Goal: Information Seeking & Learning: Learn about a topic

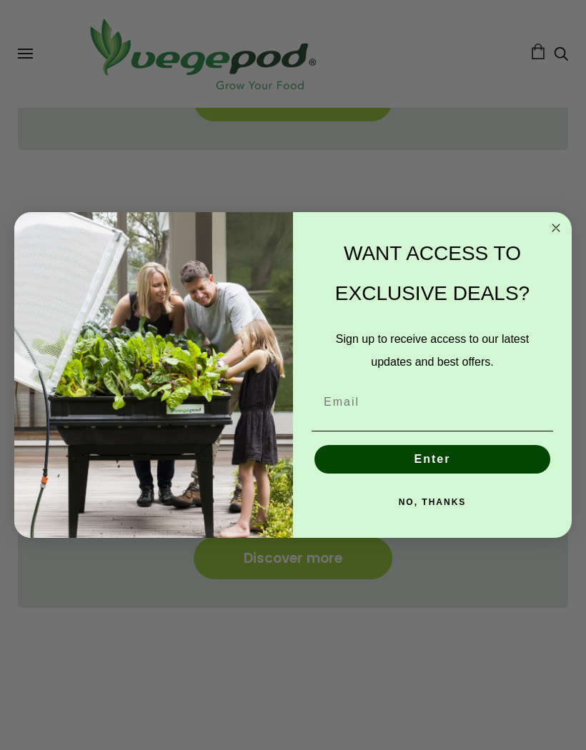
scroll to position [0, 269]
click at [552, 236] on circle "Close dialog" at bounding box center [556, 227] width 16 height 16
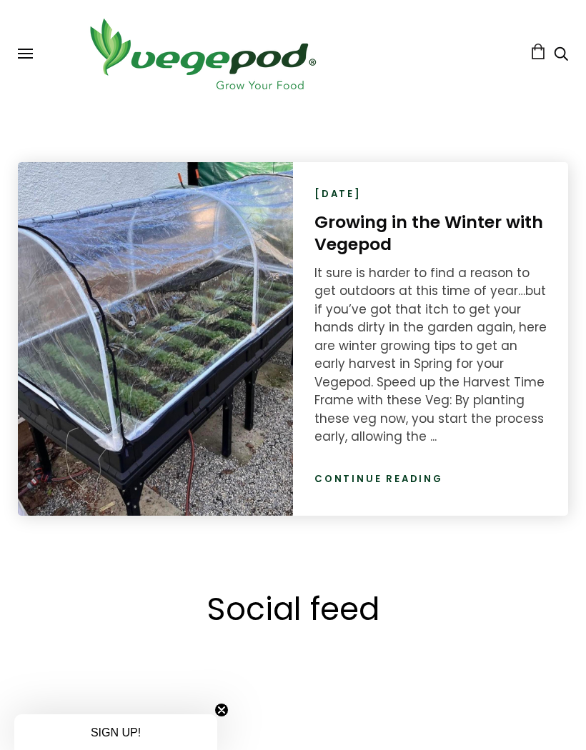
scroll to position [0, 1616]
click at [417, 477] on link "Continue reading" at bounding box center [378, 479] width 129 height 14
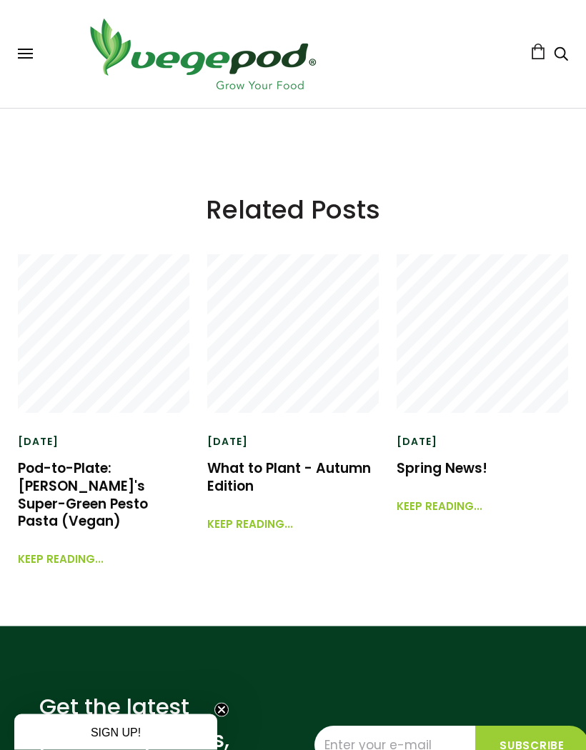
scroll to position [3669, 0]
click at [255, 533] on link "Keep reading..." at bounding box center [250, 517] width 86 height 31
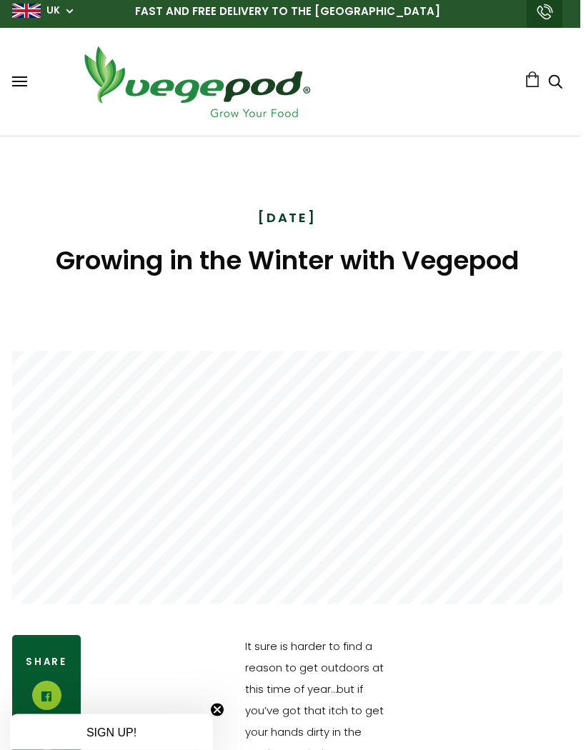
scroll to position [0, 1]
